Goal: Transaction & Acquisition: Purchase product/service

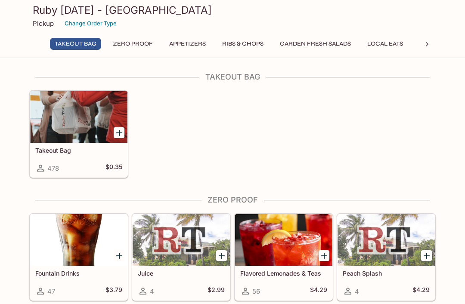
click at [98, 22] on button "Change Order Type" at bounding box center [91, 23] width 60 height 13
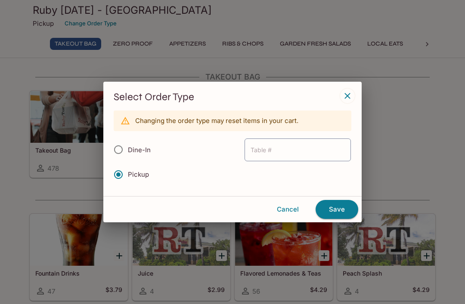
click at [425, 52] on div "Select Order Type Changing the order type may reset items in your cart. Dine-In…" at bounding box center [232, 152] width 465 height 304
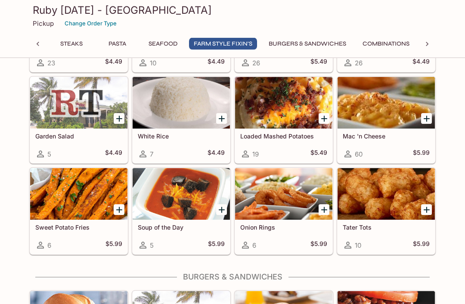
scroll to position [2248, 0]
click at [427, 43] on icon at bounding box center [426, 44] width 3 height 4
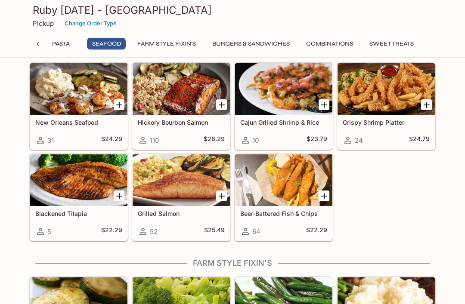
scroll to position [1819, 0]
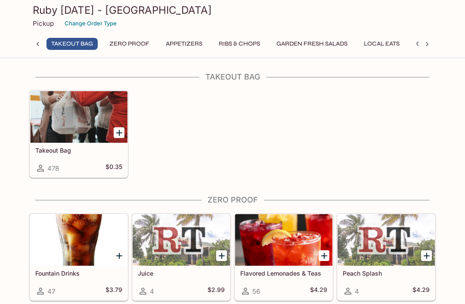
click at [40, 40] on icon at bounding box center [38, 44] width 9 height 9
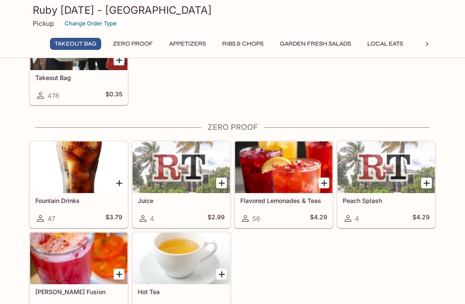
click at [390, 170] on div at bounding box center [385, 168] width 97 height 52
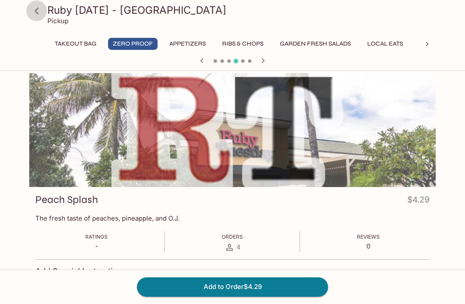
click at [38, 14] on icon at bounding box center [36, 10] width 4 height 7
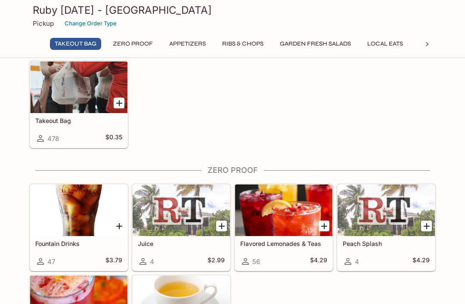
click at [280, 239] on div "Flavored Lemonades & Teas 56 $4.29" at bounding box center [283, 253] width 97 height 34
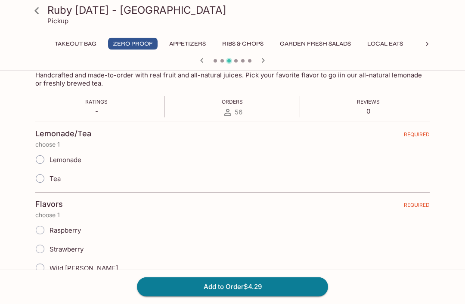
scroll to position [145, 0]
click at [42, 174] on input "Tea" at bounding box center [40, 178] width 18 height 18
radio input "true"
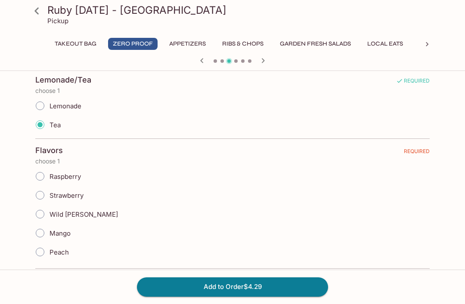
scroll to position [198, 0]
click at [48, 247] on label "Peach" at bounding box center [50, 252] width 38 height 19
click at [48, 247] on input "Peach" at bounding box center [40, 252] width 18 height 18
radio input "true"
click at [48, 175] on input "Raspberry" at bounding box center [40, 177] width 18 height 18
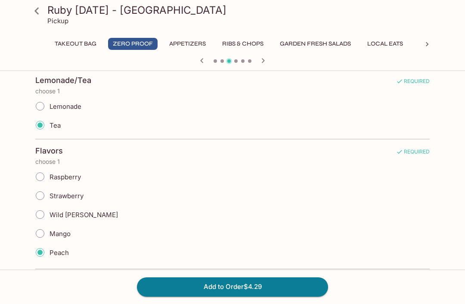
radio input "true"
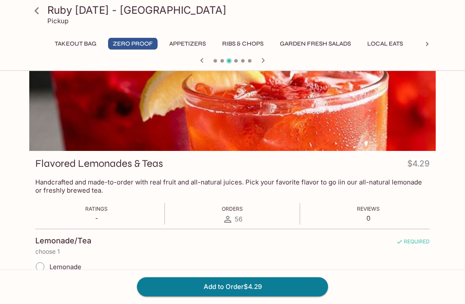
scroll to position [0, 0]
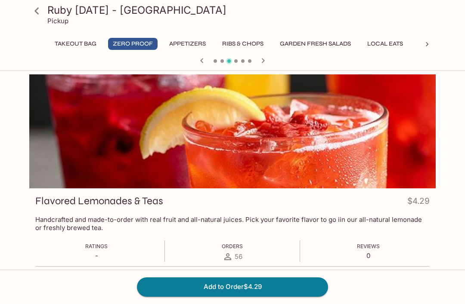
click at [33, 10] on icon at bounding box center [36, 10] width 15 height 15
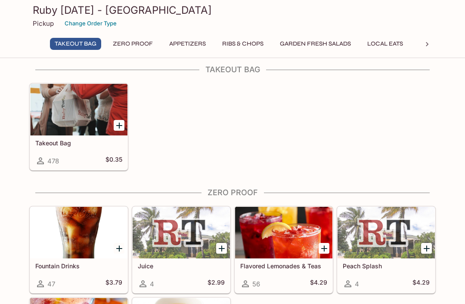
scroll to position [8, 0]
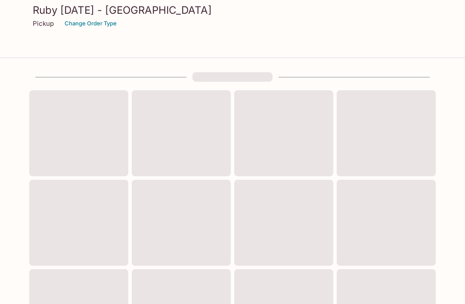
scroll to position [57, 0]
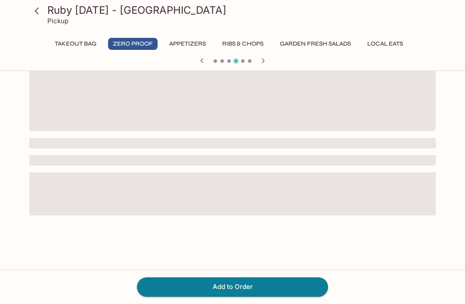
scroll to position [1, 0]
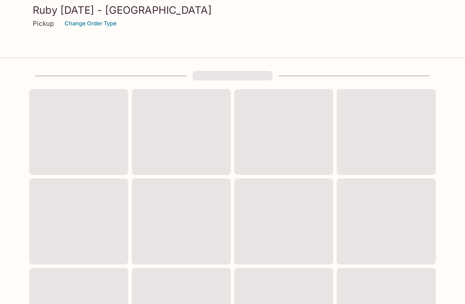
scroll to position [100, 0]
